Goal: Information Seeking & Learning: Learn about a topic

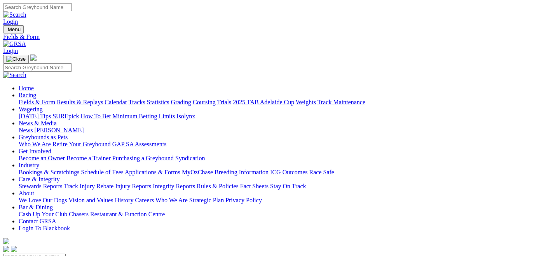
click at [66, 253] on select "South Australia New South Wales Northern Territory Queensland Tasmania Victoria…" at bounding box center [34, 256] width 63 height 7
select select "QLD"
click at [37, 253] on select "South Australia New South Wales Northern Territory Queensland Tasmania Victoria…" at bounding box center [34, 256] width 63 height 7
